Goal: Task Accomplishment & Management: Manage account settings

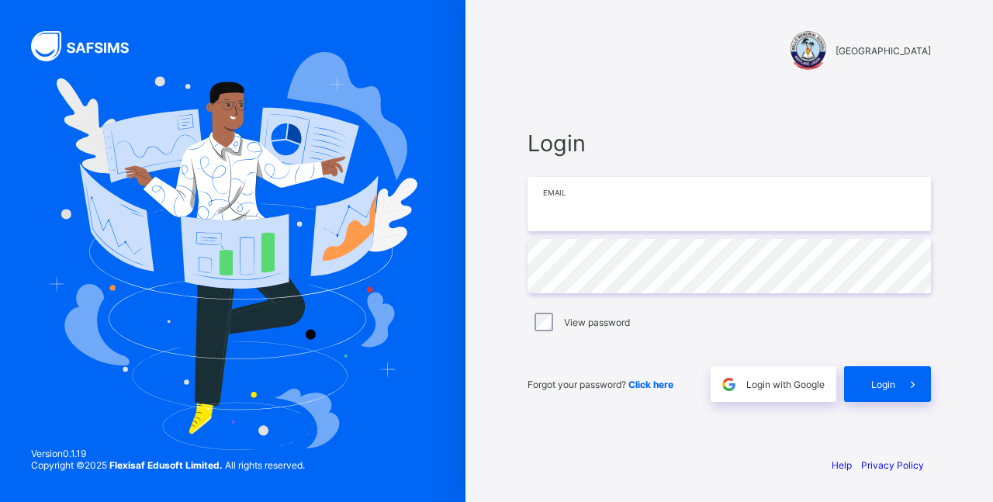
click at [556, 212] on input "email" at bounding box center [729, 204] width 403 height 54
type input "**********"
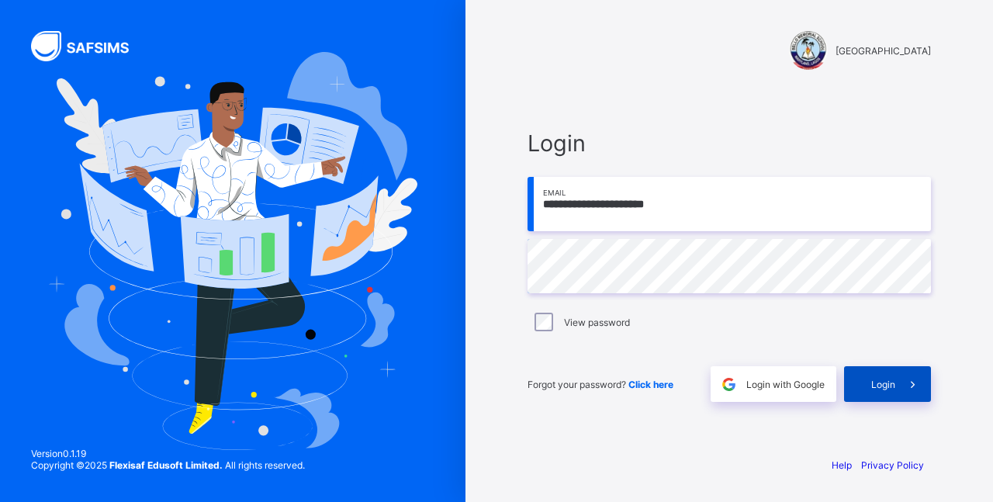
click at [894, 390] on div "Login" at bounding box center [887, 384] width 87 height 36
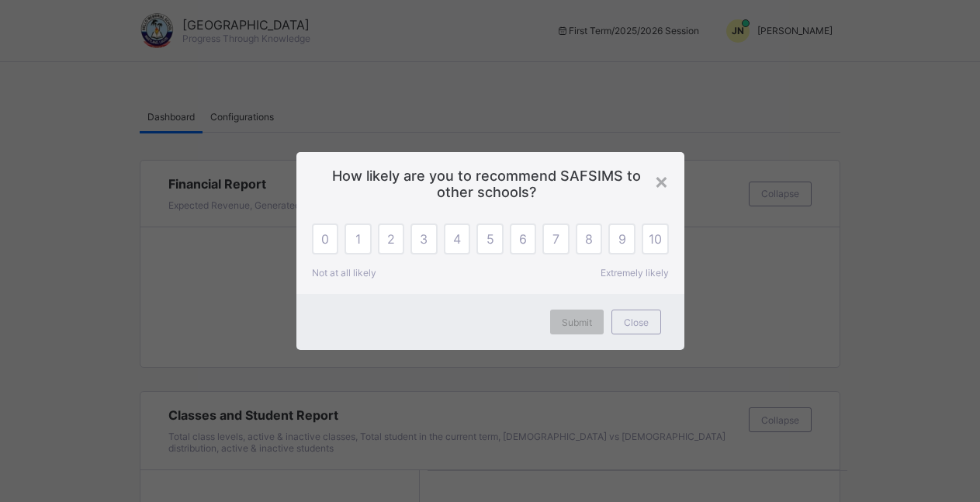
click at [653, 184] on span "How likely are you to recommend SAFSIMS to other schools?" at bounding box center [490, 184] width 341 height 33
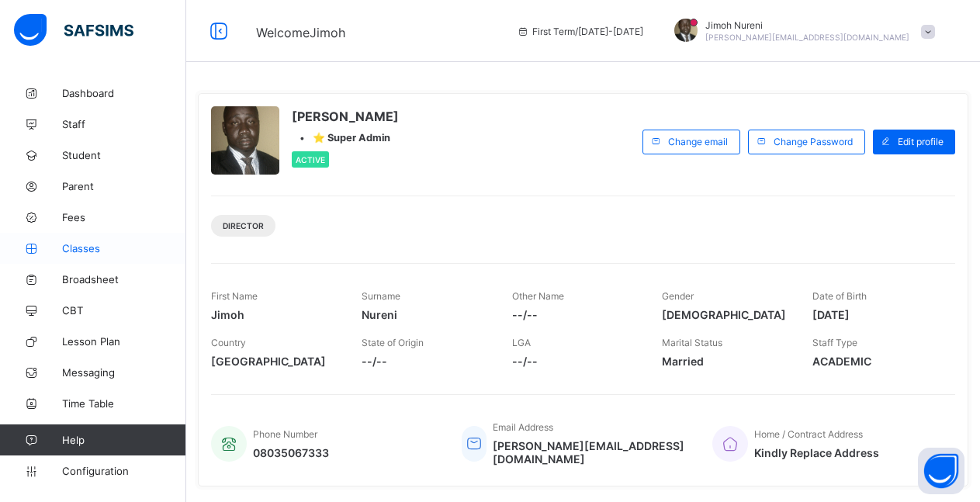
click at [89, 244] on span "Classes" at bounding box center [124, 248] width 124 height 12
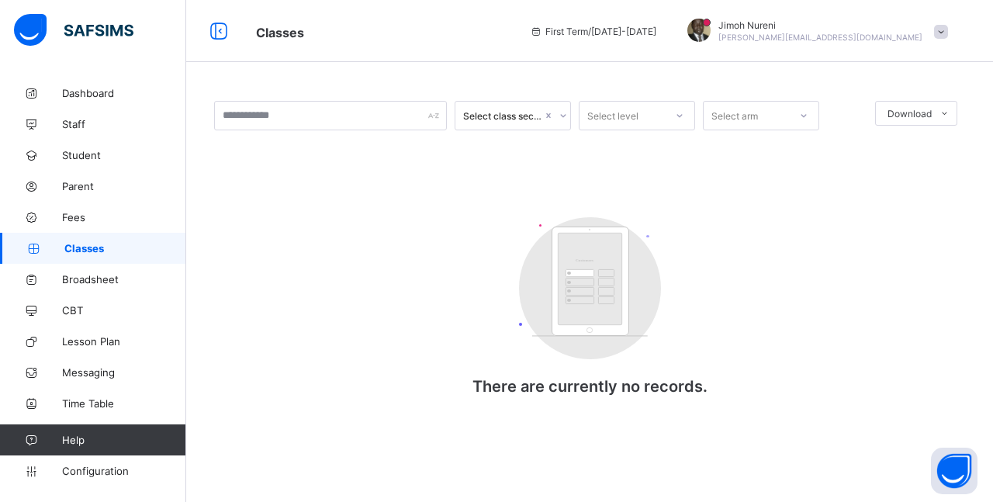
click at [93, 249] on span "Classes" at bounding box center [125, 248] width 122 height 12
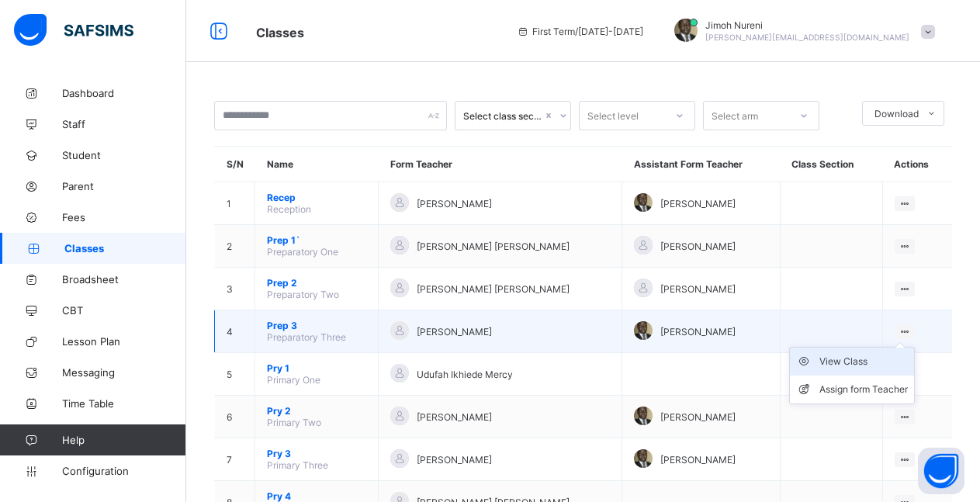
click at [871, 361] on div "View Class" at bounding box center [863, 362] width 88 height 16
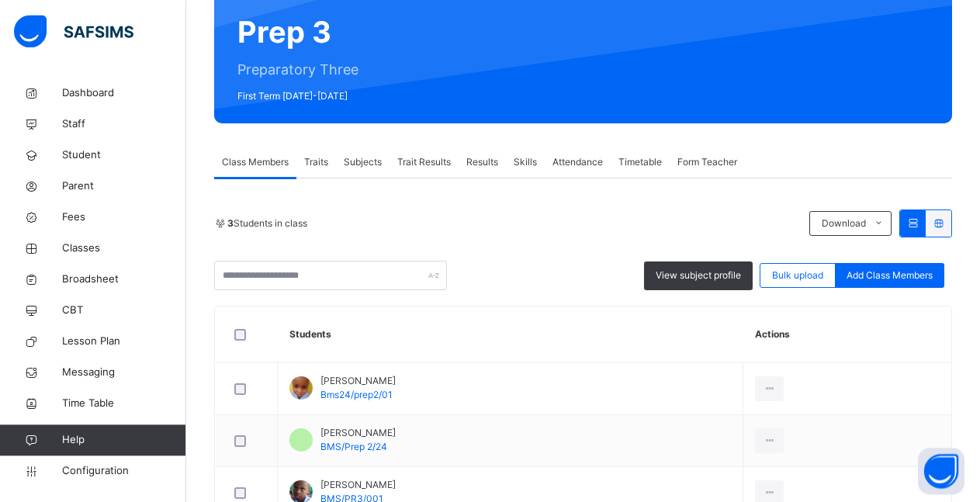
scroll to position [248, 0]
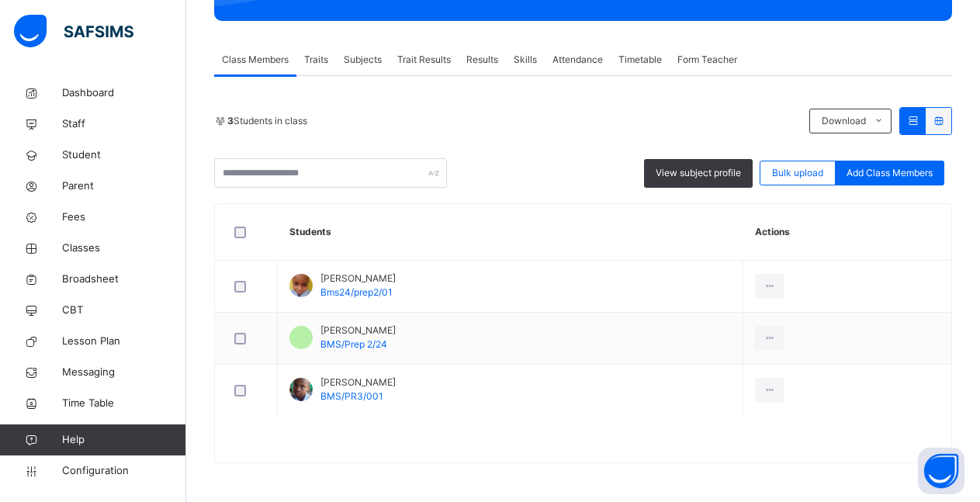
click at [355, 59] on span "Subjects" at bounding box center [363, 60] width 38 height 14
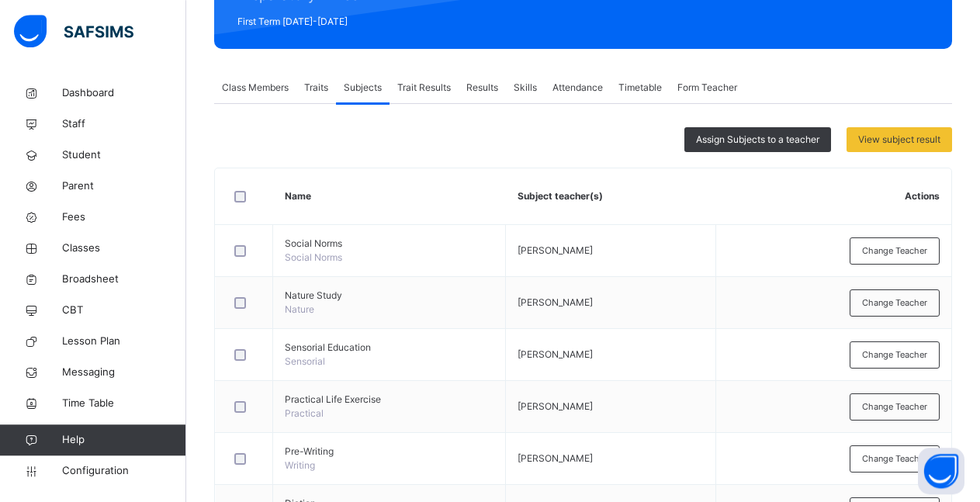
scroll to position [209, 0]
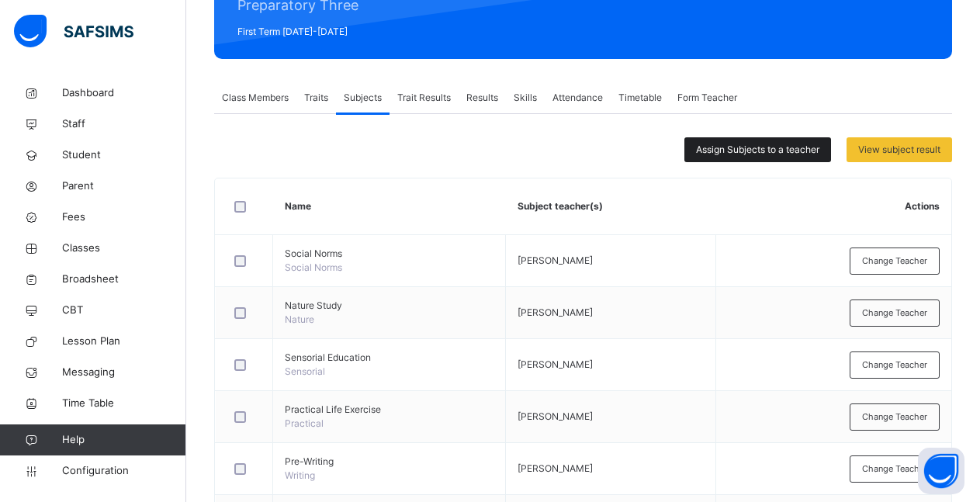
click at [761, 157] on div "Assign Subjects to a teacher" at bounding box center [757, 149] width 147 height 25
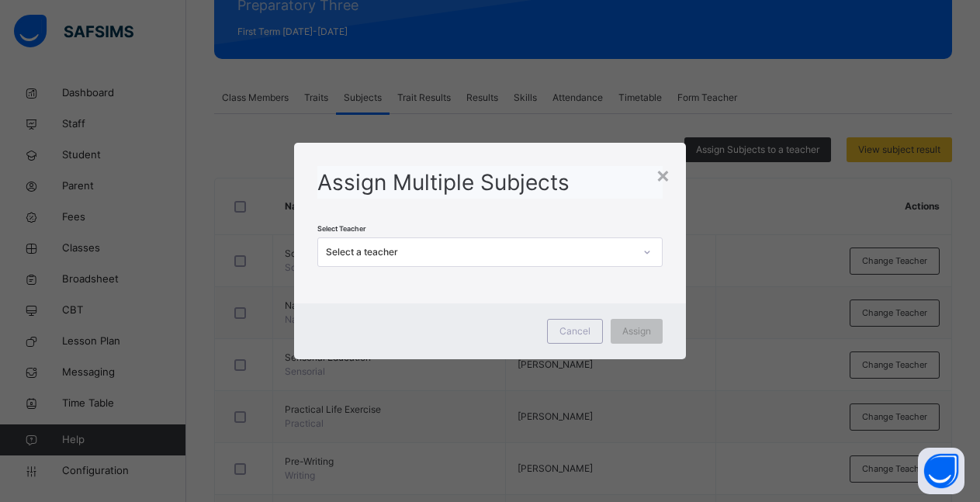
click at [652, 257] on icon at bounding box center [646, 252] width 9 height 16
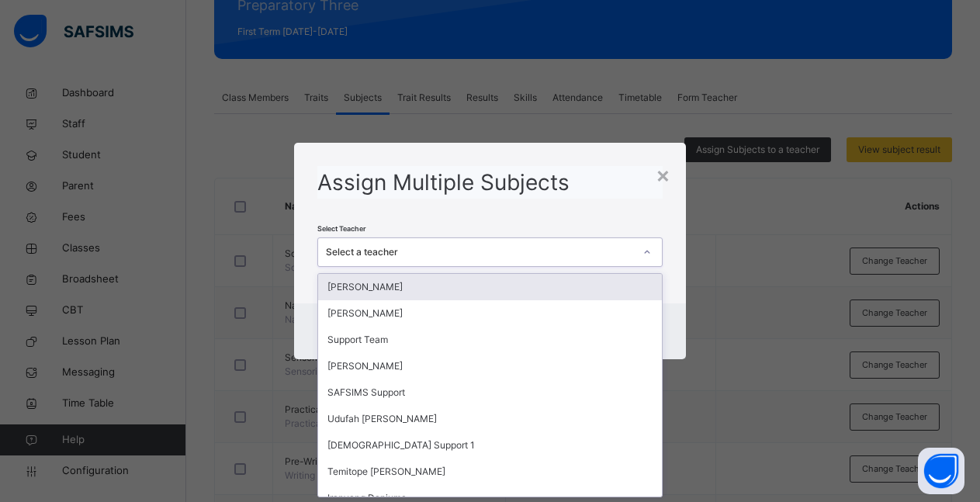
scroll to position [0, 0]
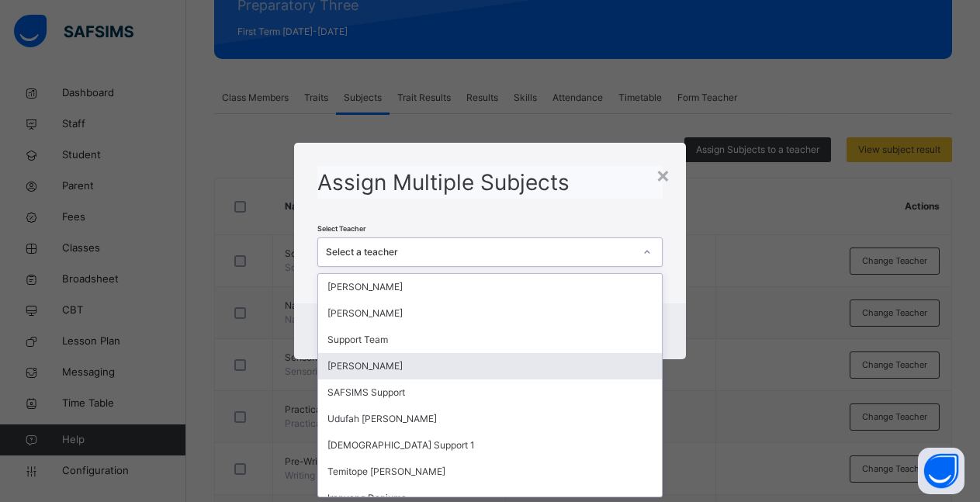
click at [434, 372] on div "[PERSON_NAME]" at bounding box center [490, 366] width 344 height 26
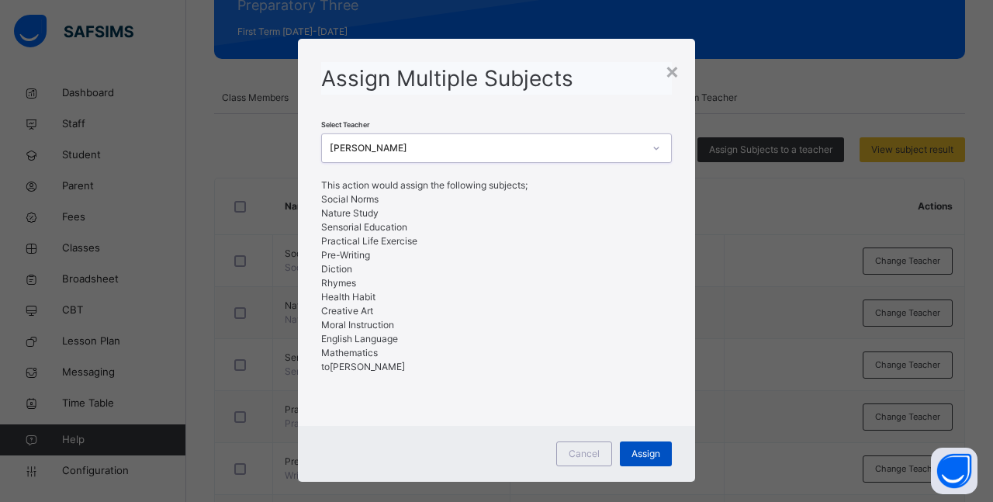
click at [642, 455] on span "Assign" at bounding box center [646, 454] width 29 height 14
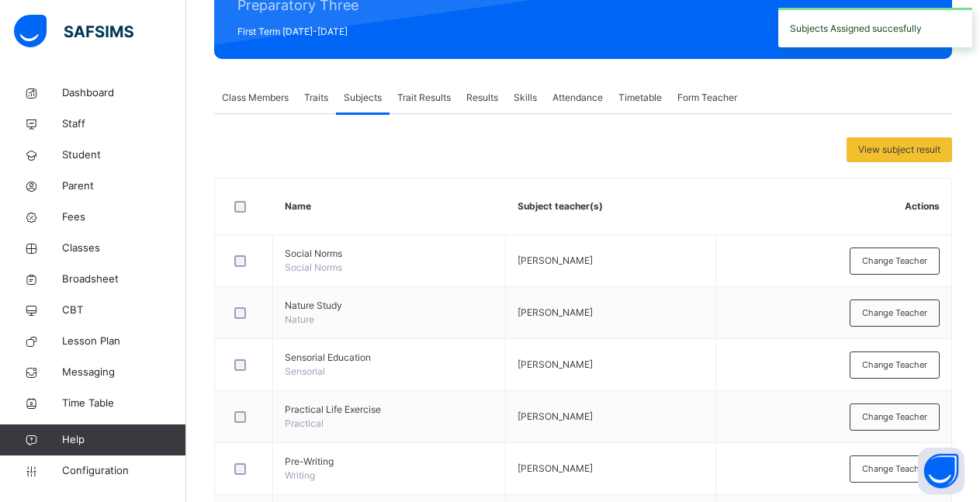
click at [248, 104] on span "Class Members" at bounding box center [255, 98] width 67 height 14
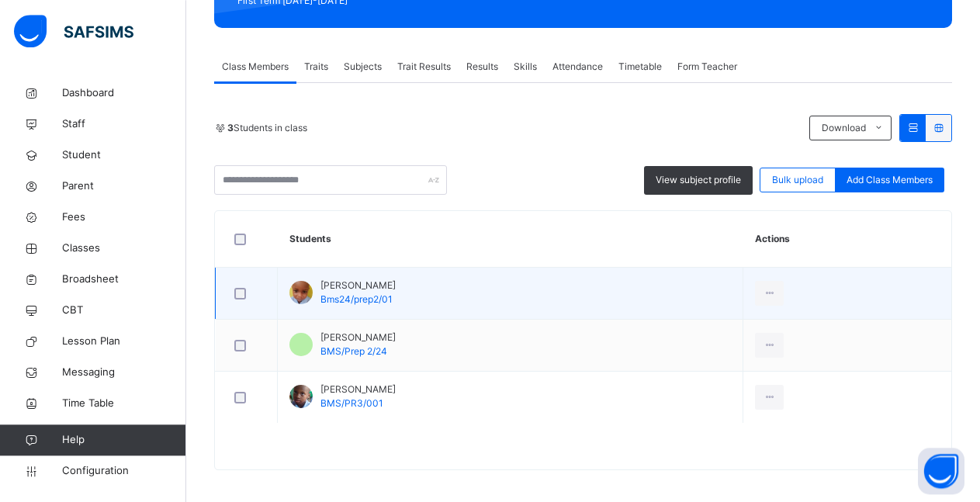
scroll to position [248, 0]
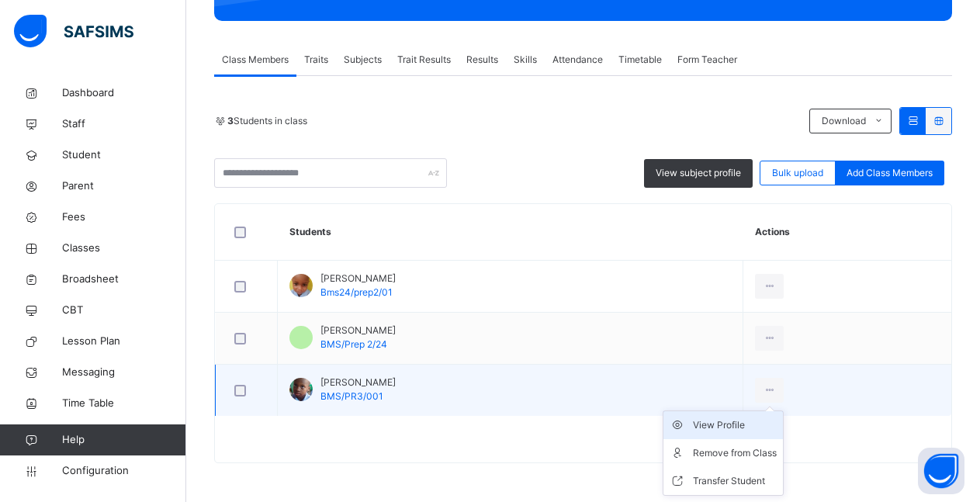
click at [777, 432] on div "View Profile" at bounding box center [735, 425] width 84 height 16
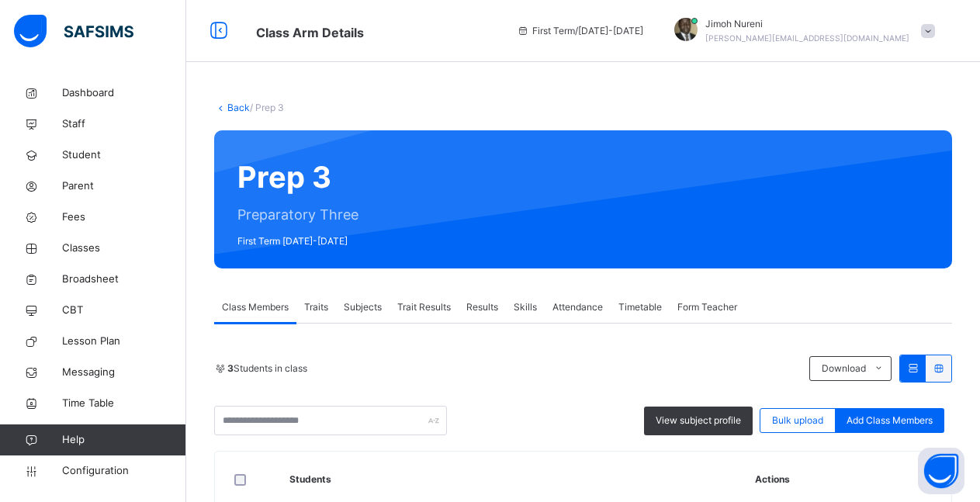
scroll to position [248, 0]
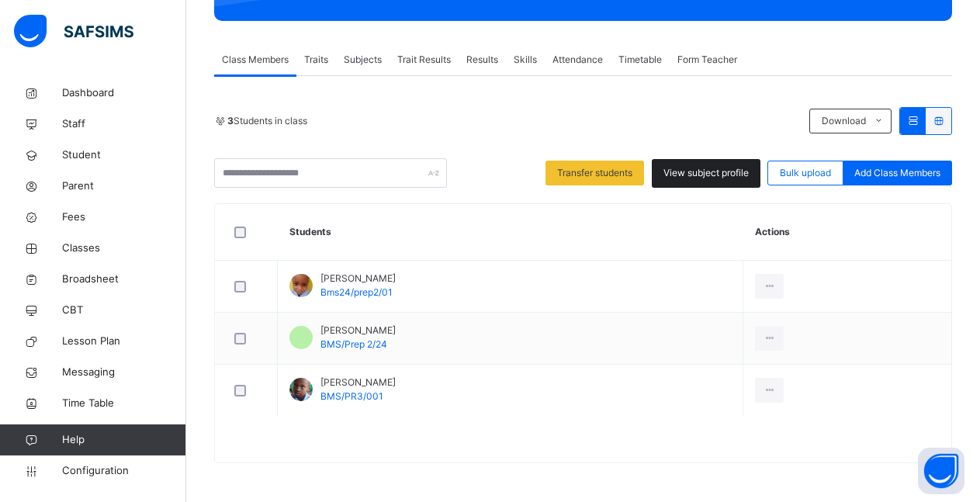
click at [729, 177] on span "View subject profile" at bounding box center [705, 173] width 85 height 14
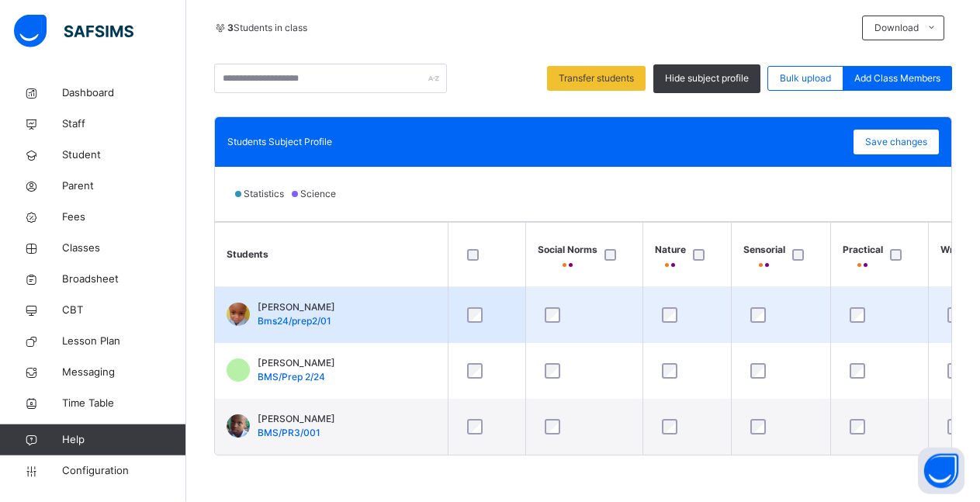
scroll to position [352, 0]
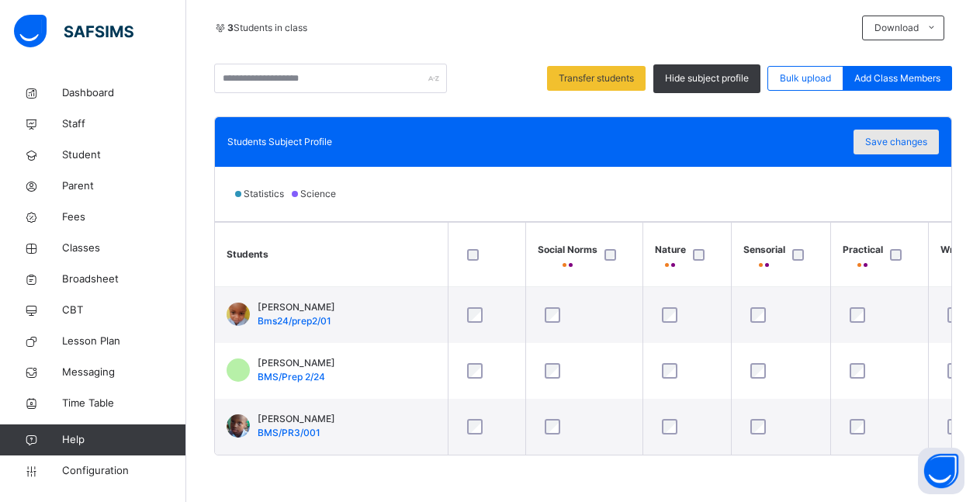
click at [909, 135] on span "Save changes" at bounding box center [896, 142] width 62 height 14
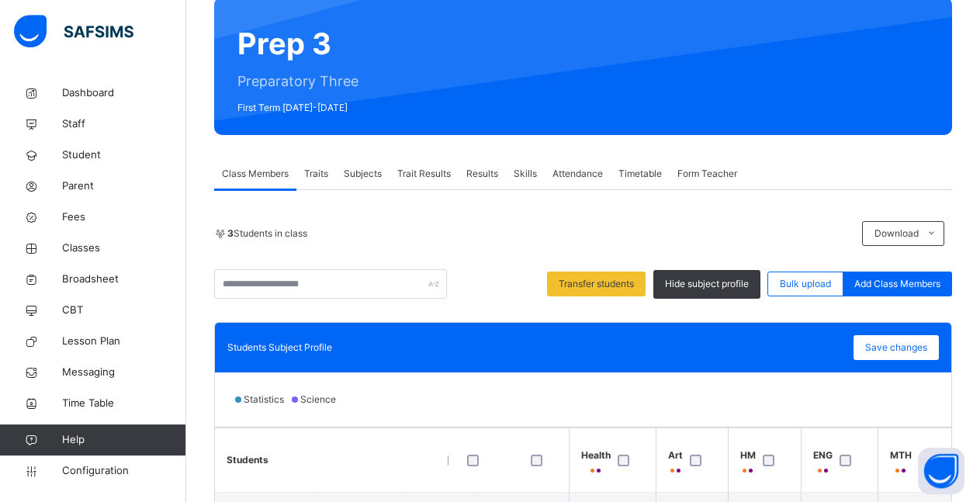
scroll to position [115, 0]
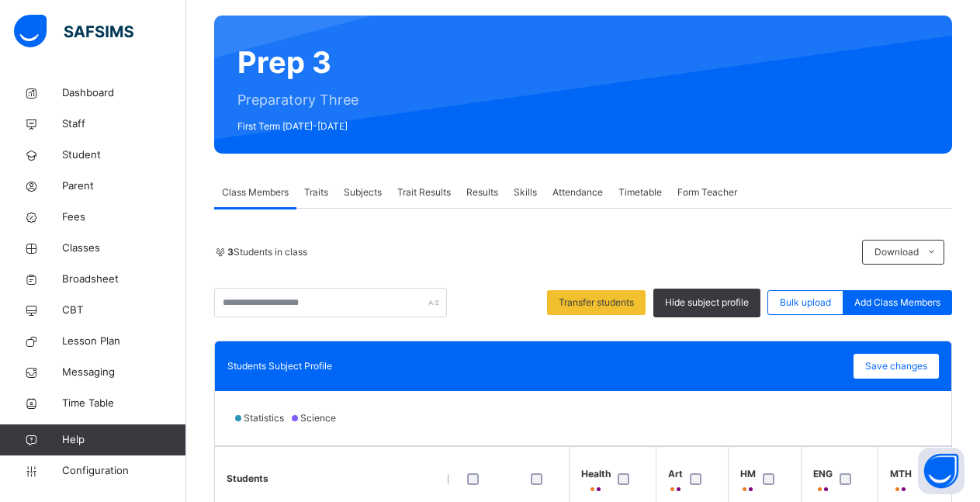
click at [365, 194] on span "Subjects" at bounding box center [363, 192] width 38 height 14
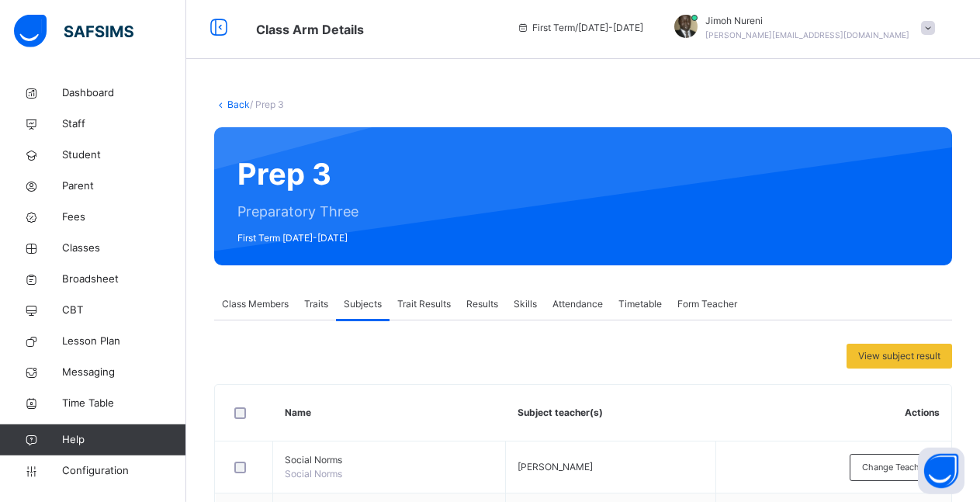
scroll to position [0, 0]
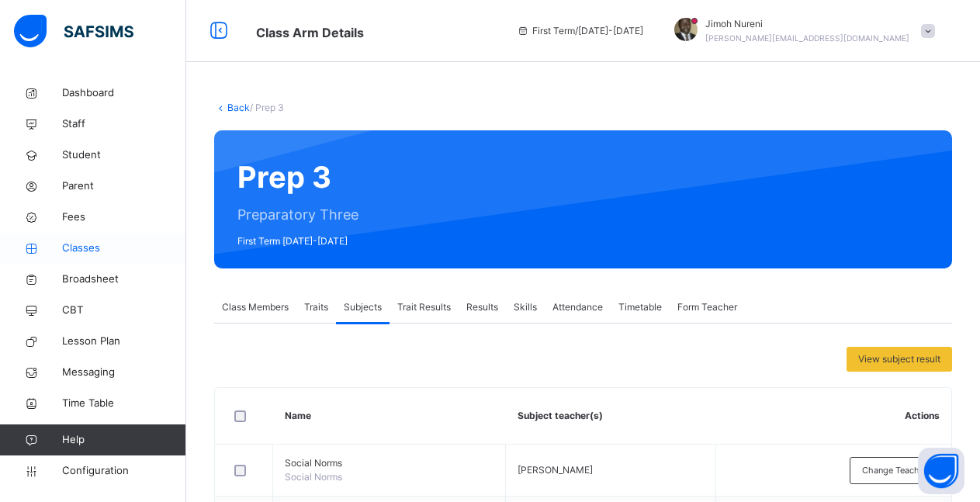
click at [79, 249] on span "Classes" at bounding box center [124, 249] width 124 height 16
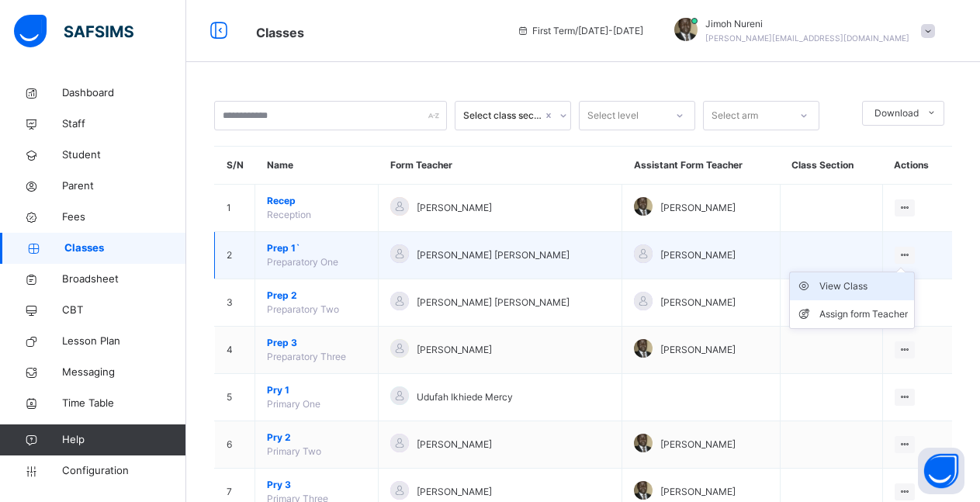
click at [865, 287] on div "View Class" at bounding box center [863, 287] width 88 height 16
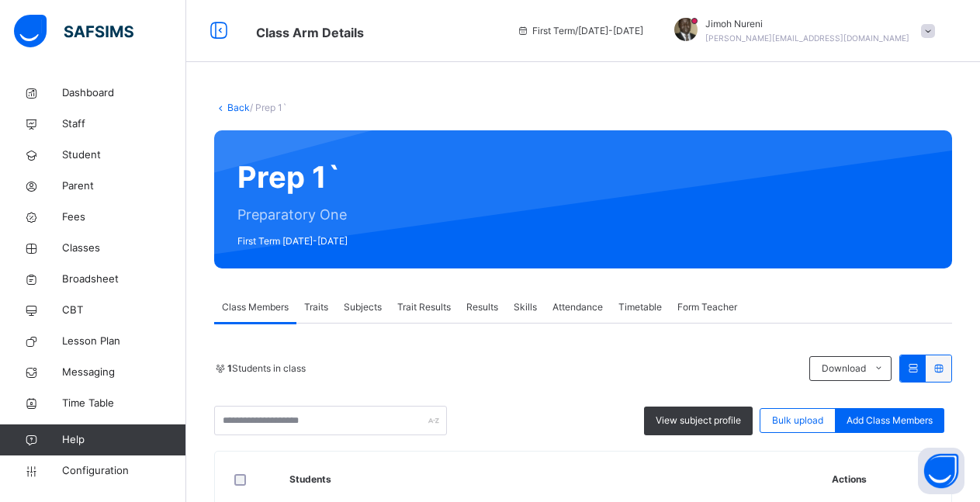
click at [358, 307] on span "Subjects" at bounding box center [363, 307] width 38 height 14
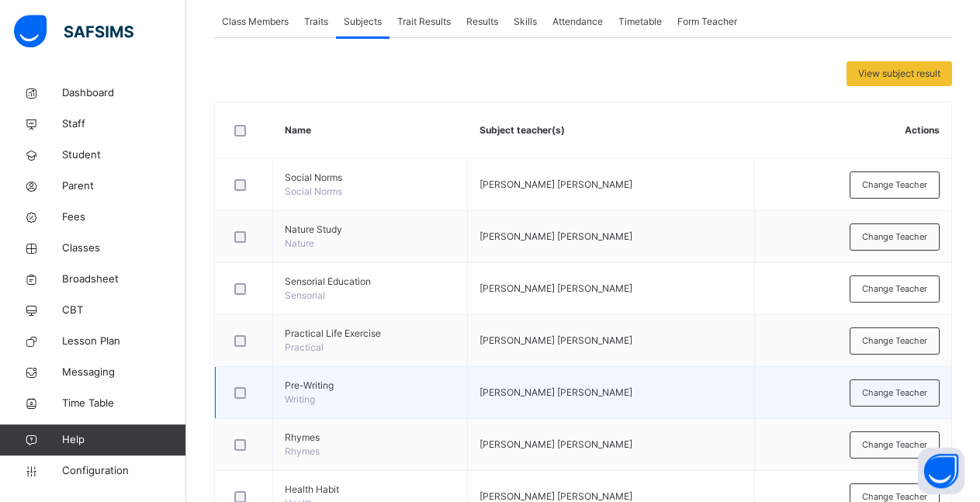
scroll to position [317, 0]
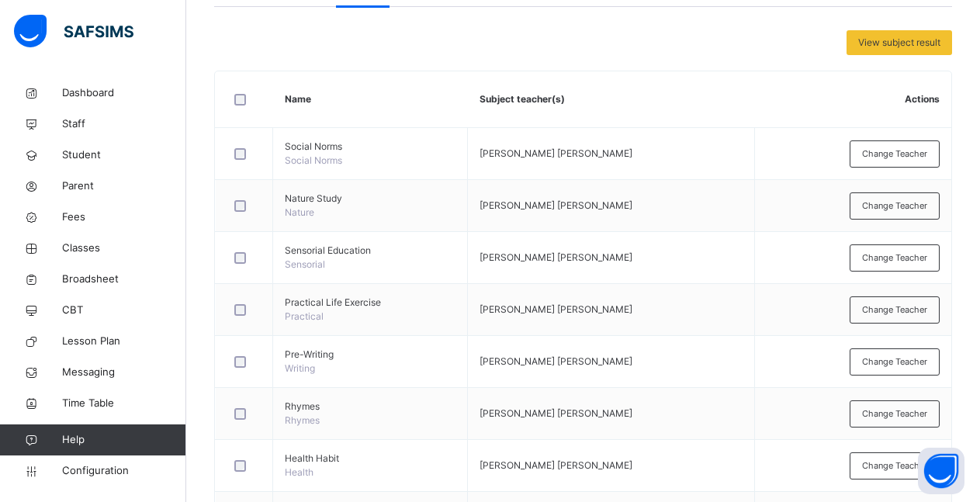
click at [242, 106] on div at bounding box center [244, 99] width 34 height 33
click at [749, 45] on span "Assign Subjects to a teacher" at bounding box center [757, 43] width 123 height 14
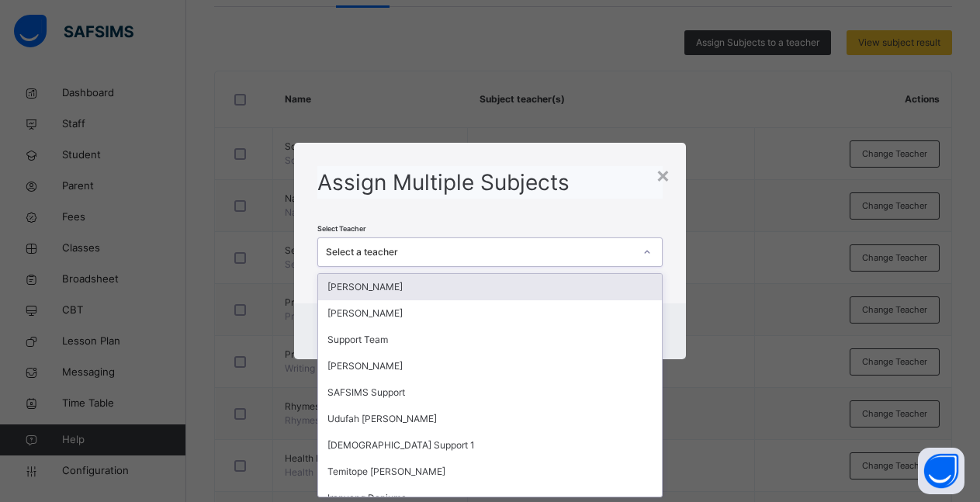
scroll to position [0, 0]
click at [650, 250] on icon at bounding box center [646, 252] width 9 height 16
click at [496, 289] on div "[PERSON_NAME]" at bounding box center [490, 287] width 344 height 26
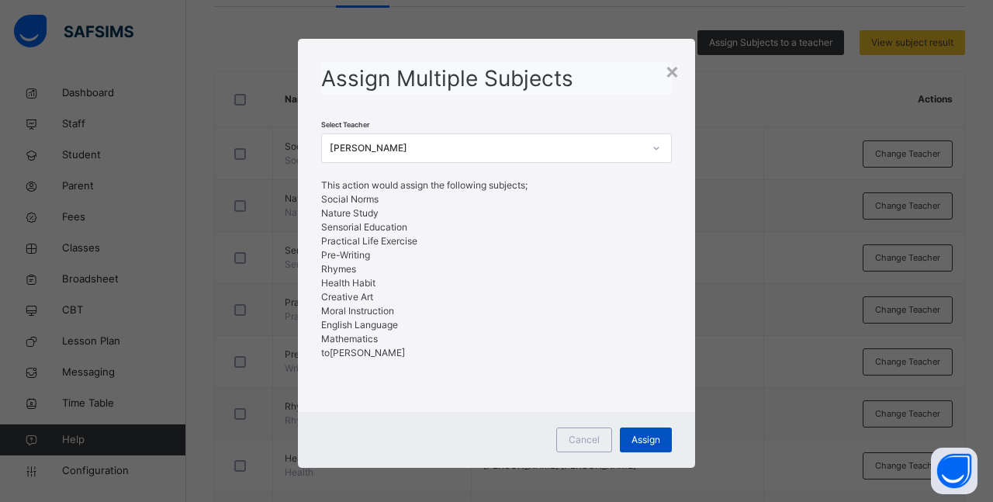
click at [637, 440] on span "Assign" at bounding box center [646, 440] width 29 height 14
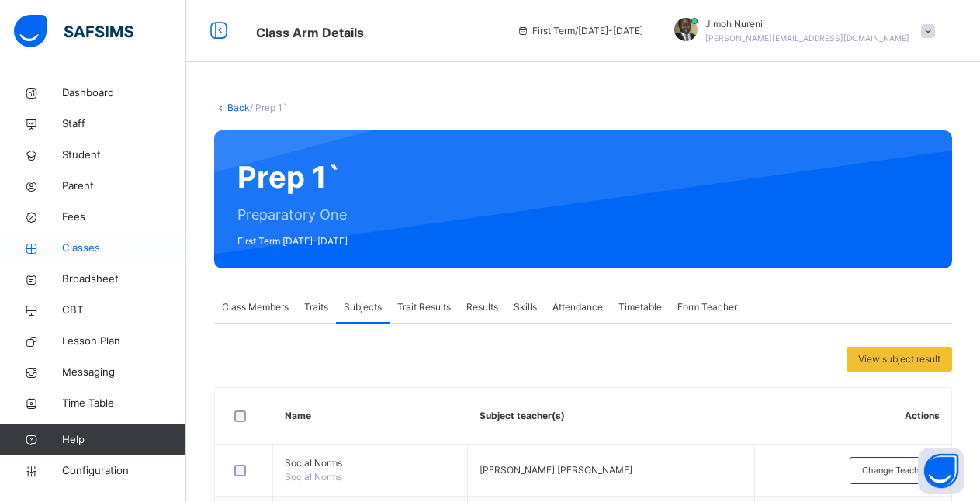
click at [83, 251] on span "Classes" at bounding box center [124, 249] width 124 height 16
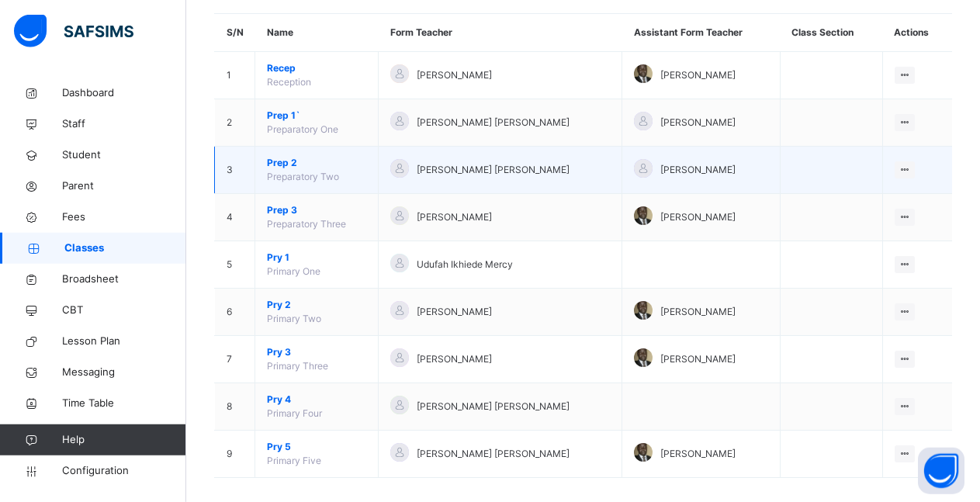
scroll to position [147, 0]
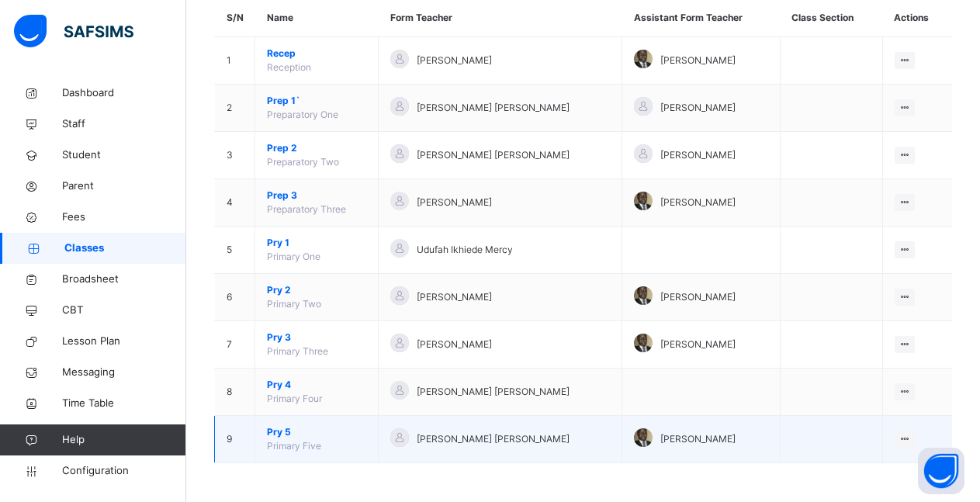
click at [281, 435] on span "Pry 5" at bounding box center [316, 432] width 99 height 14
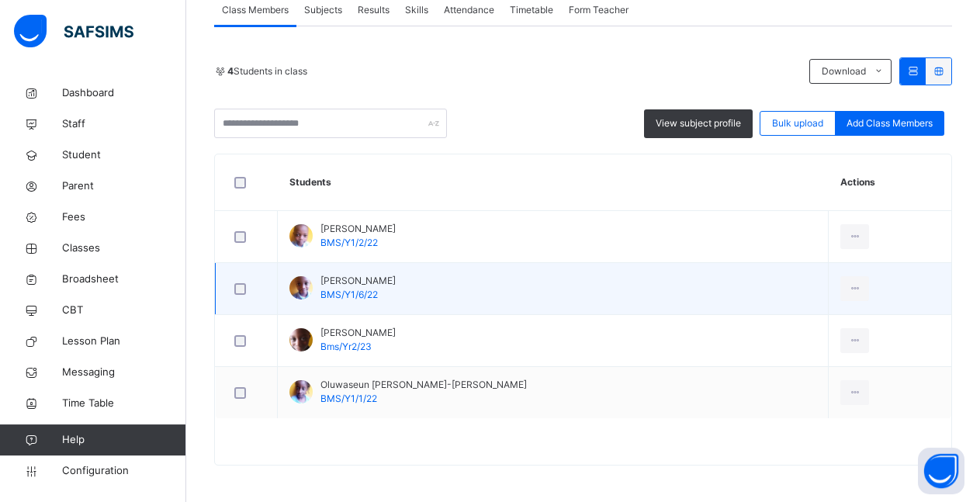
scroll to position [300, 0]
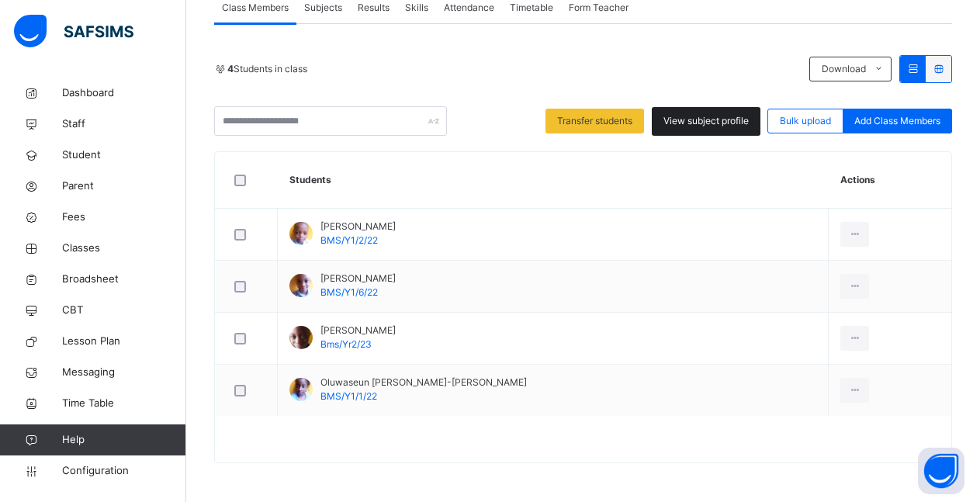
click at [723, 124] on span "View subject profile" at bounding box center [705, 121] width 85 height 14
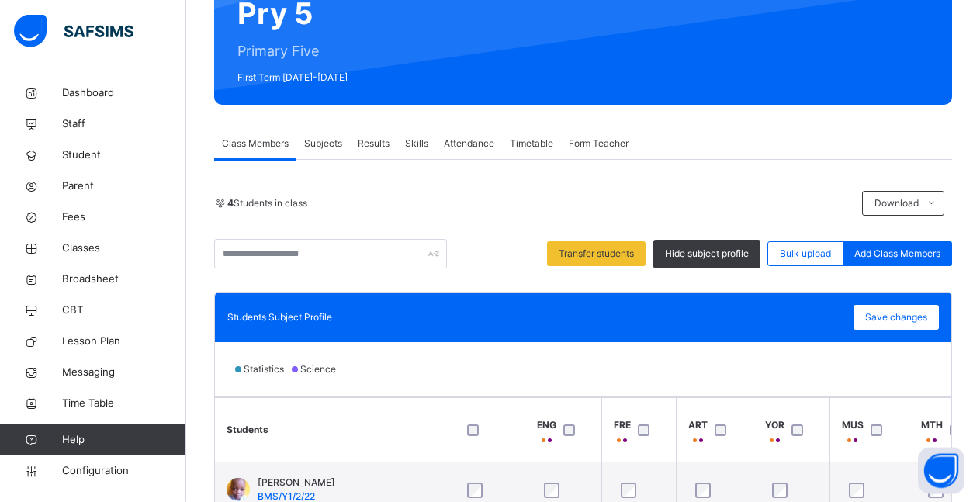
scroll to position [92, 0]
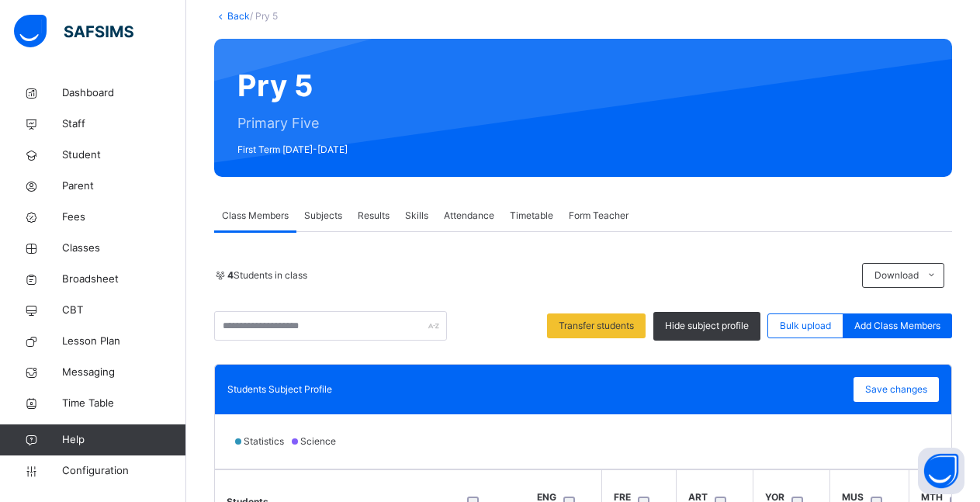
click at [327, 216] on span "Subjects" at bounding box center [323, 216] width 38 height 14
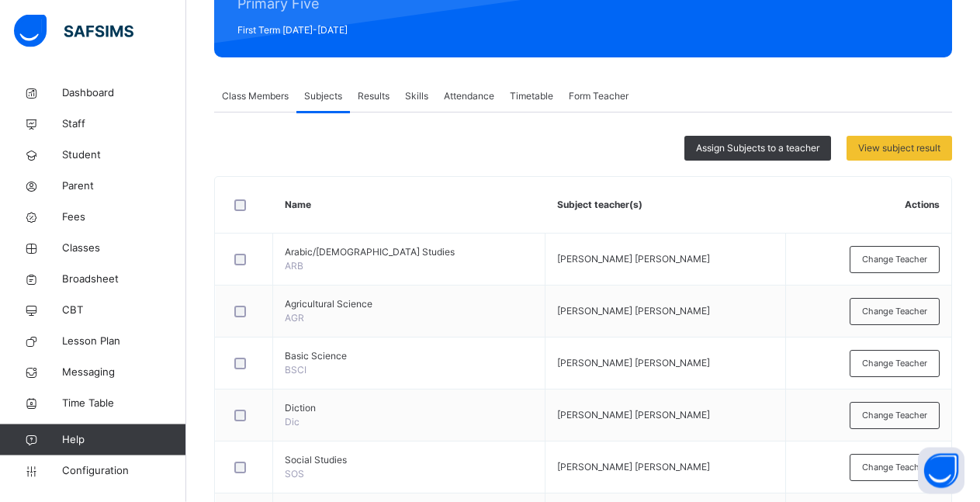
scroll to position [205, 0]
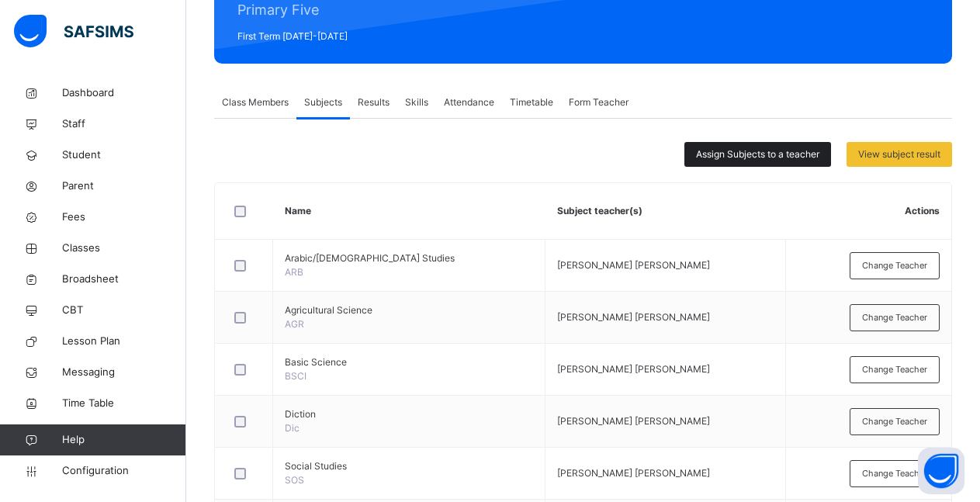
click at [773, 156] on span "Assign Subjects to a teacher" at bounding box center [757, 154] width 123 height 14
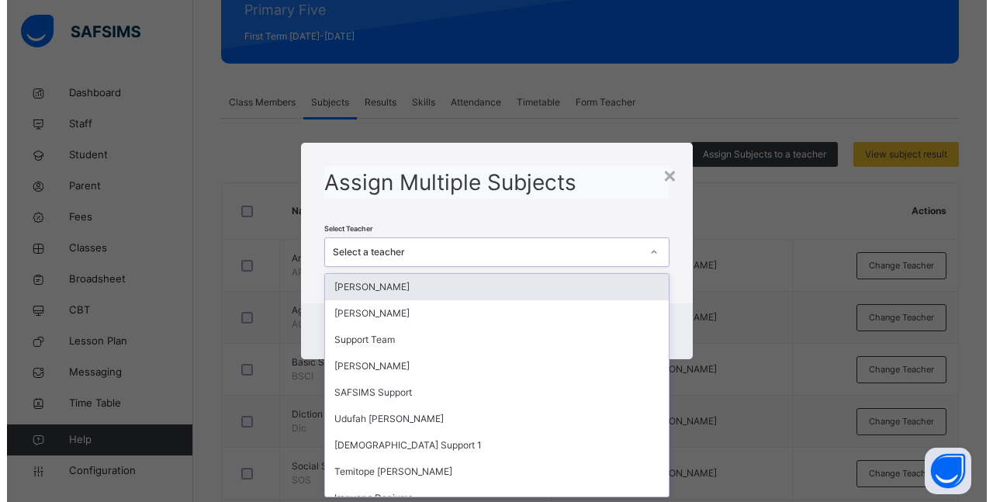
scroll to position [0, 0]
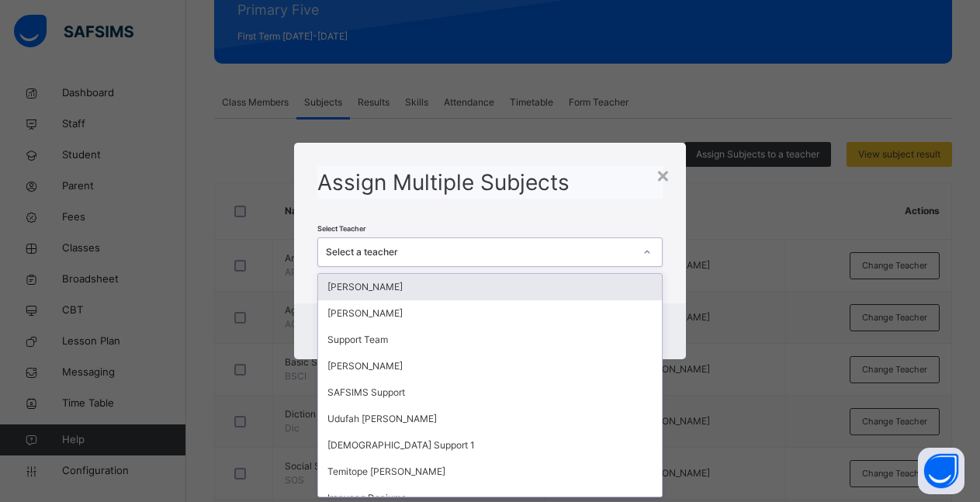
click at [648, 250] on icon at bounding box center [646, 252] width 9 height 16
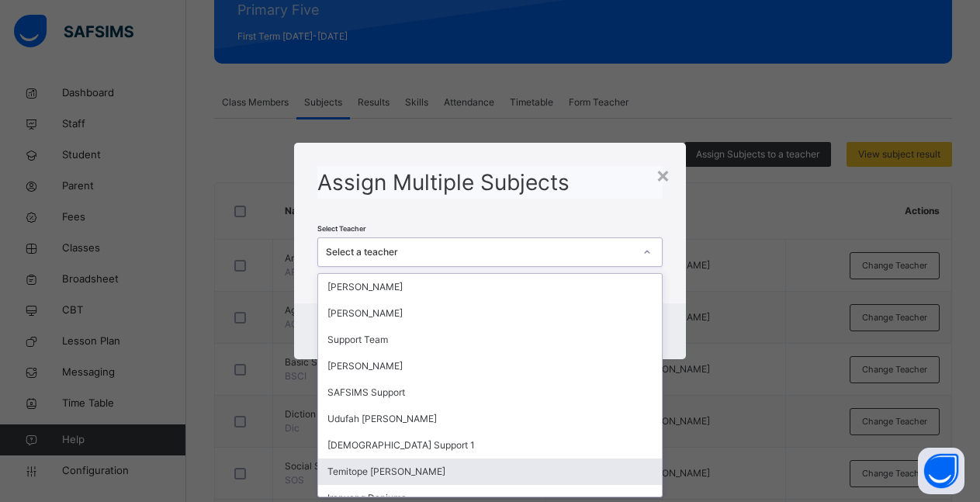
click at [420, 477] on div "Temitope [PERSON_NAME]" at bounding box center [490, 472] width 344 height 26
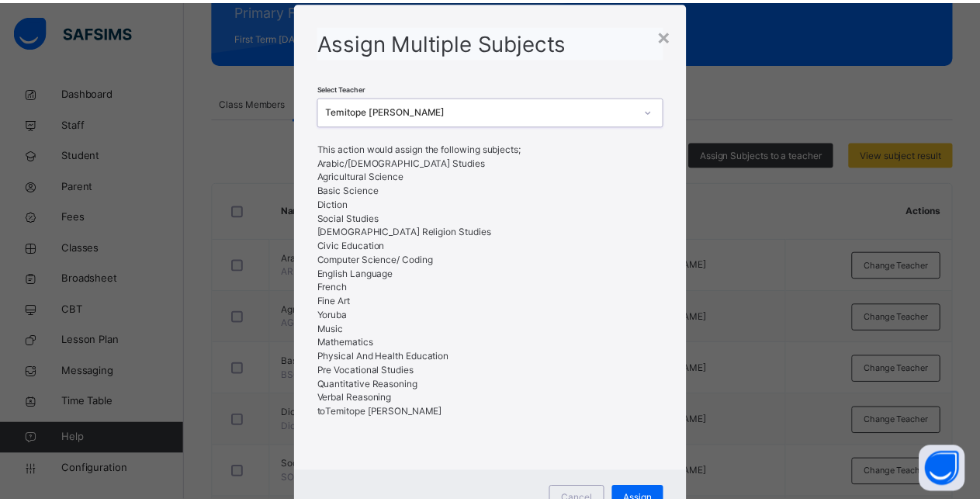
scroll to position [102, 0]
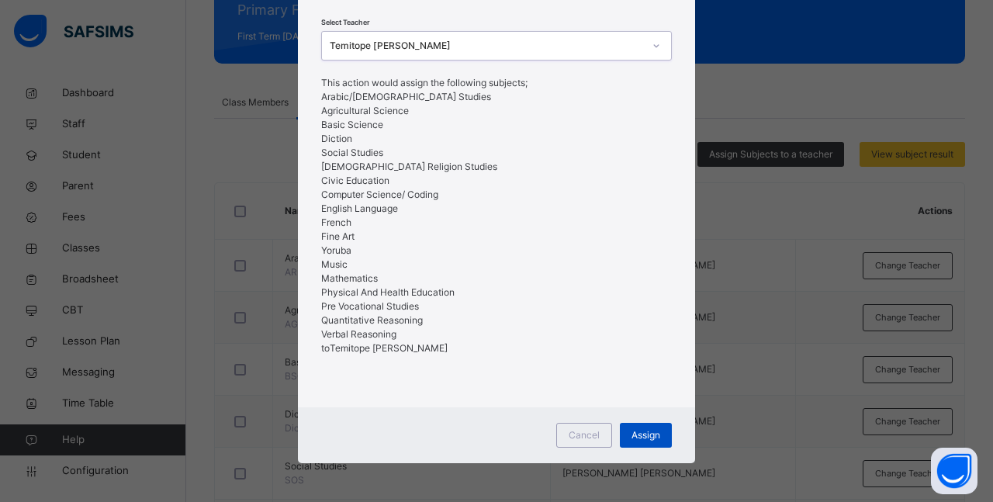
click at [636, 435] on span "Assign" at bounding box center [646, 435] width 29 height 14
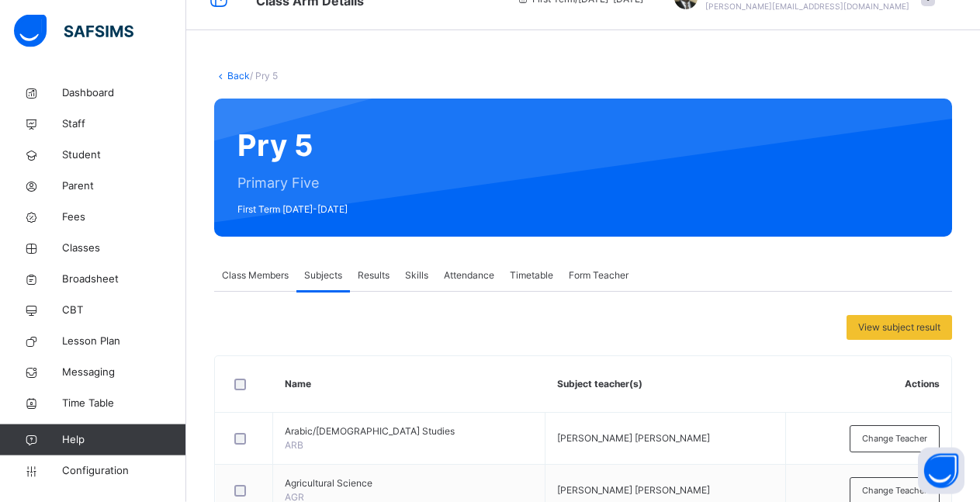
scroll to position [0, 0]
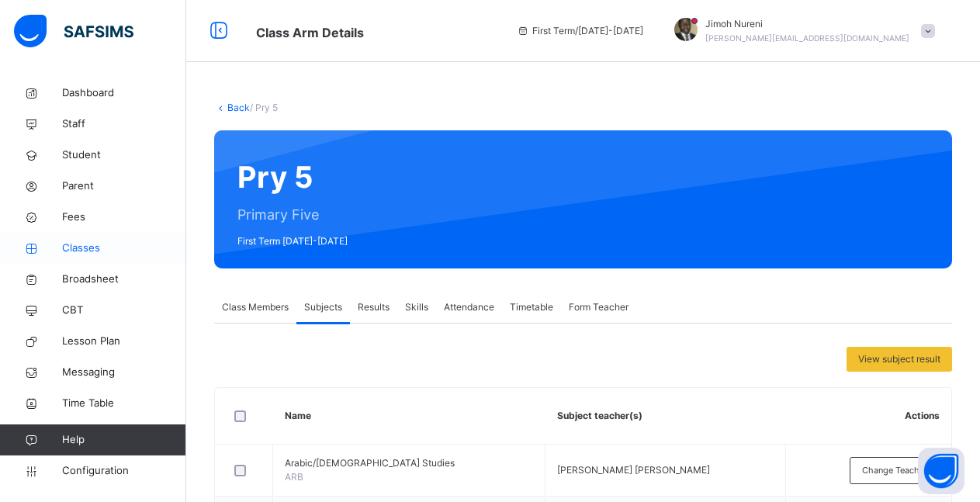
click at [95, 249] on span "Classes" at bounding box center [124, 249] width 124 height 16
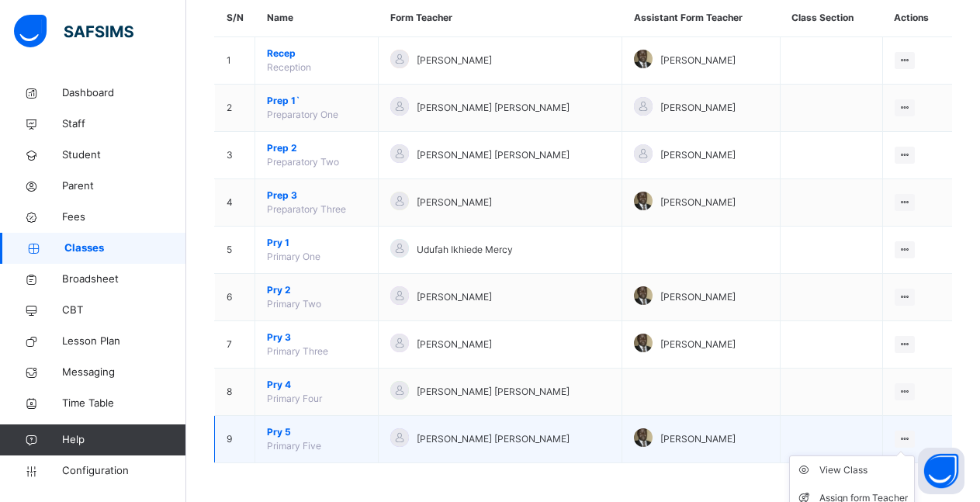
scroll to position [158, 0]
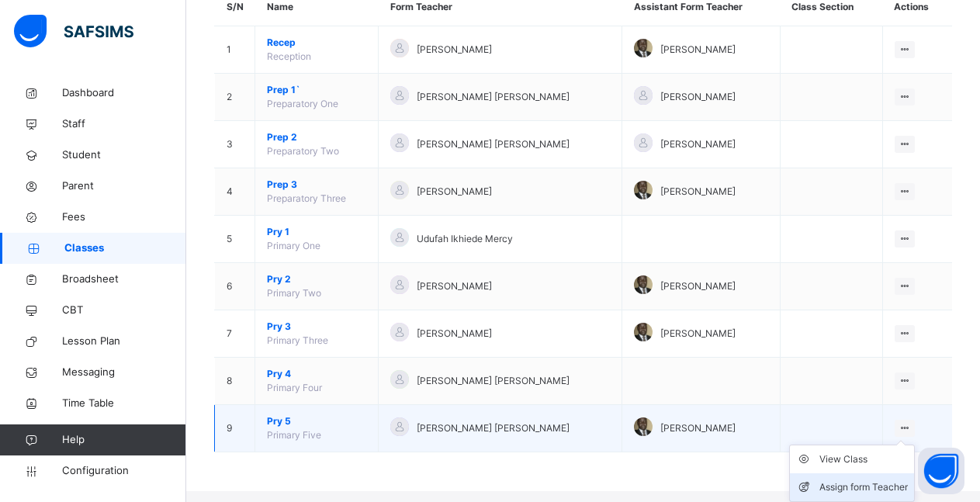
click at [905, 483] on div "Assign form Teacher" at bounding box center [863, 488] width 88 height 16
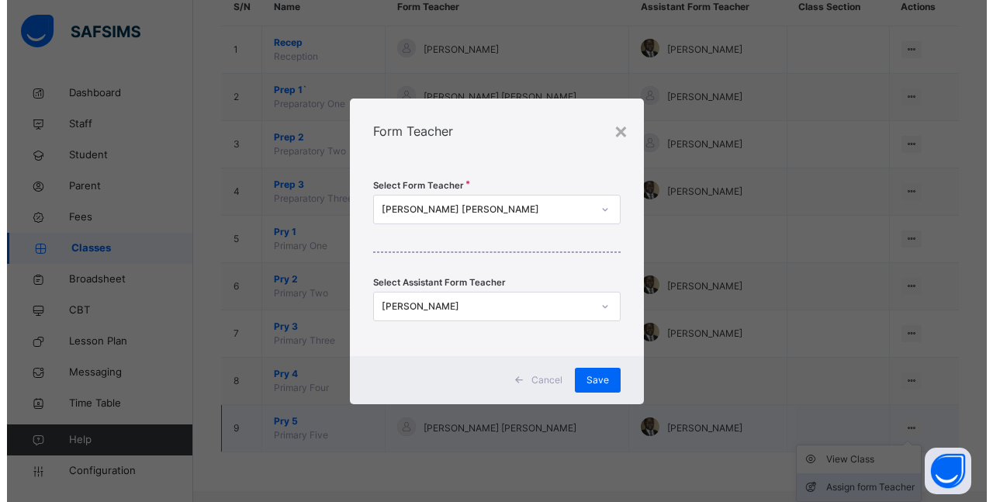
scroll to position [147, 0]
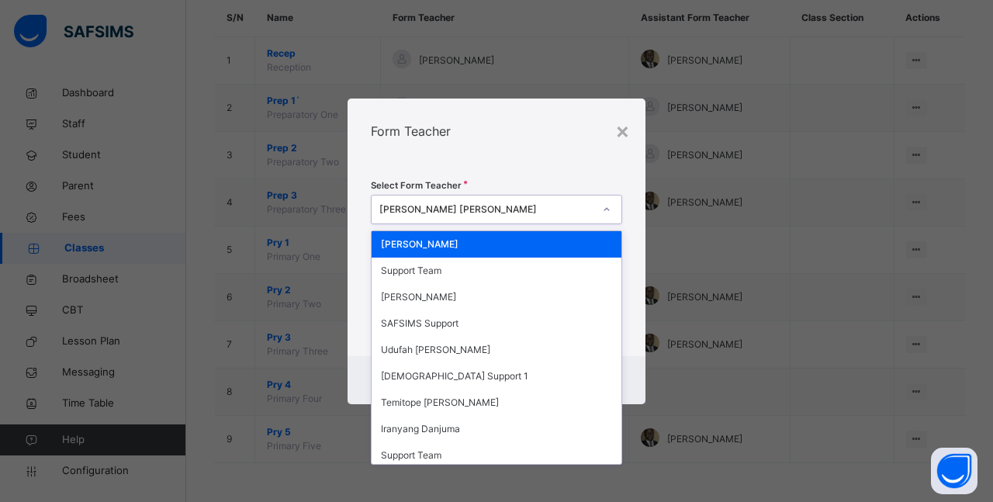
click at [604, 208] on icon at bounding box center [606, 210] width 9 height 16
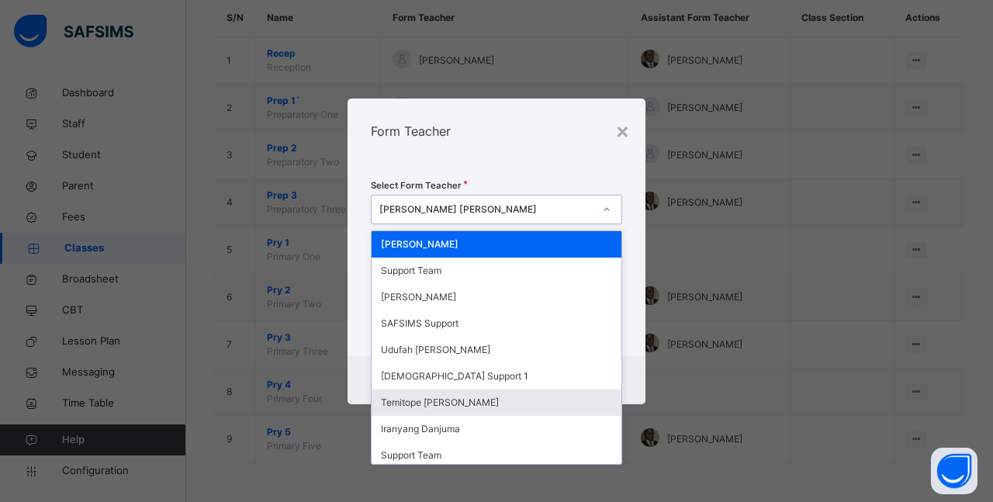
click at [480, 412] on div "Temitope [PERSON_NAME]" at bounding box center [497, 403] width 250 height 26
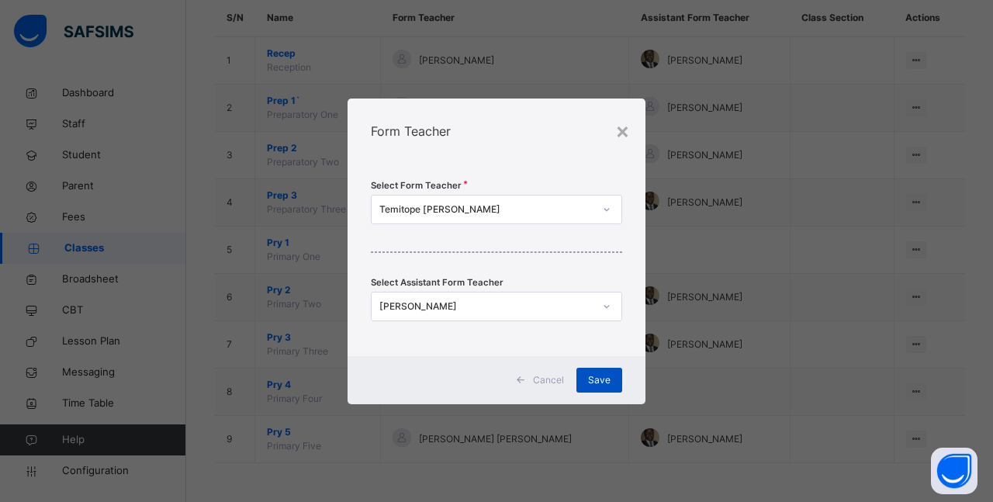
click at [598, 377] on span "Save" at bounding box center [599, 380] width 23 height 14
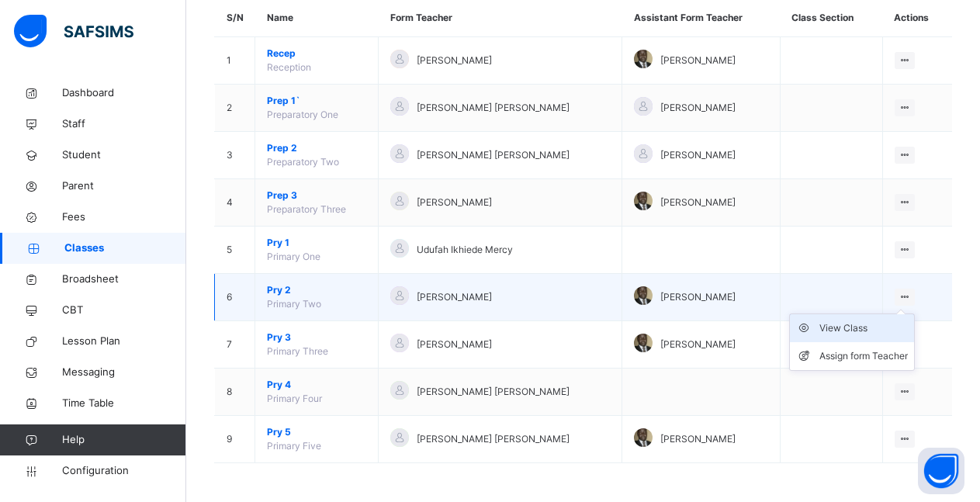
click at [870, 334] on div "View Class" at bounding box center [863, 328] width 88 height 16
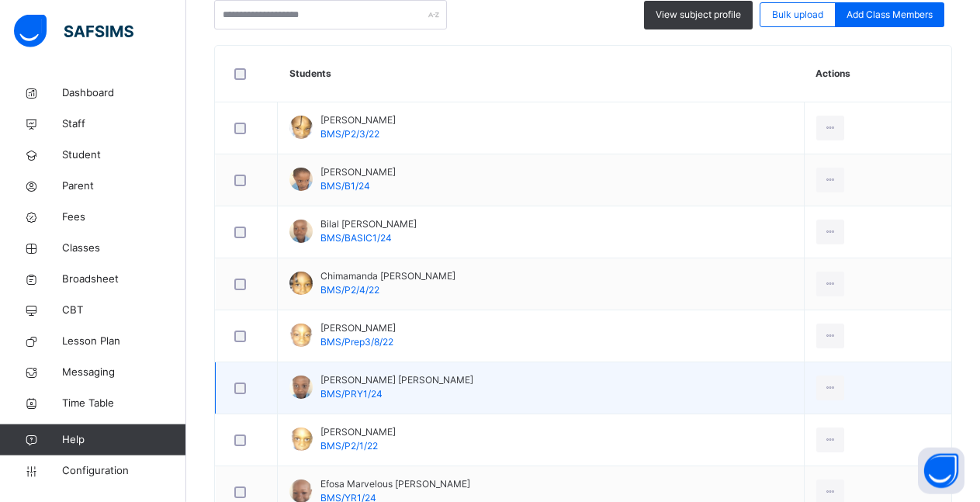
scroll to position [295, 0]
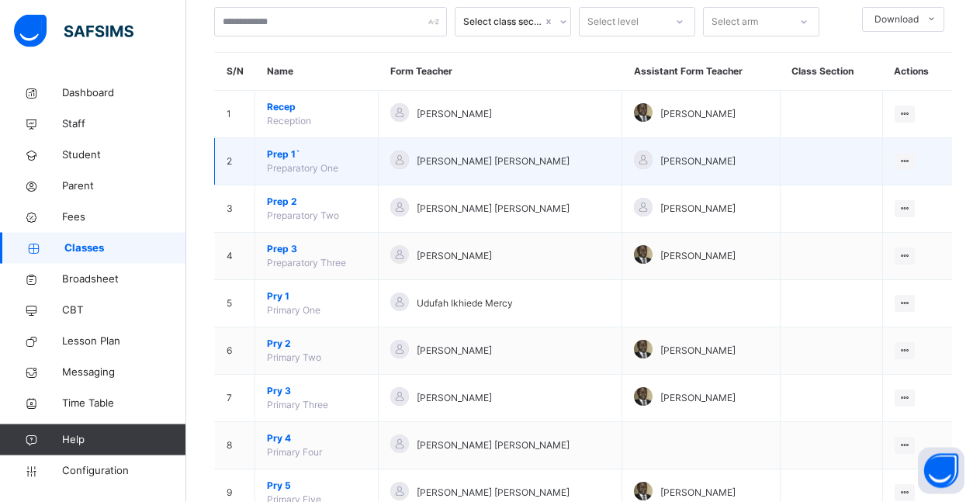
scroll to position [147, 0]
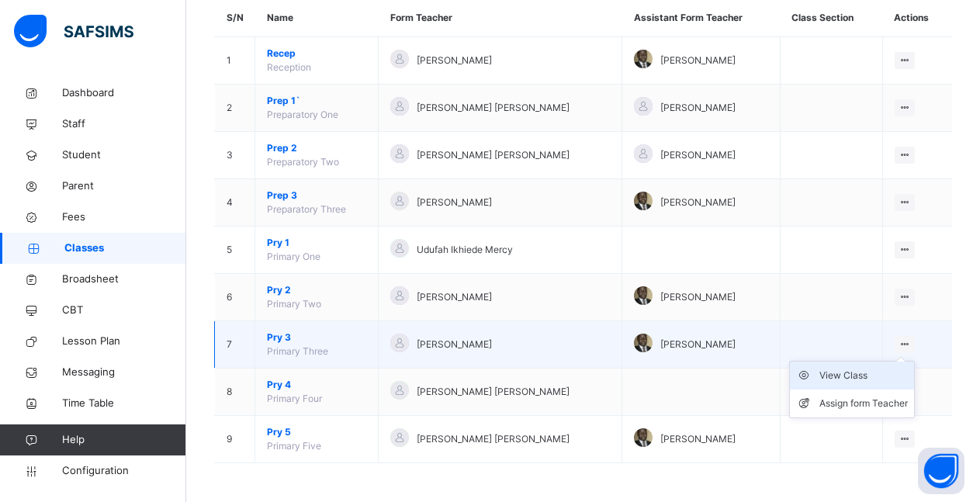
click at [874, 375] on div "View Class" at bounding box center [863, 376] width 88 height 16
